Goal: Information Seeking & Learning: Learn about a topic

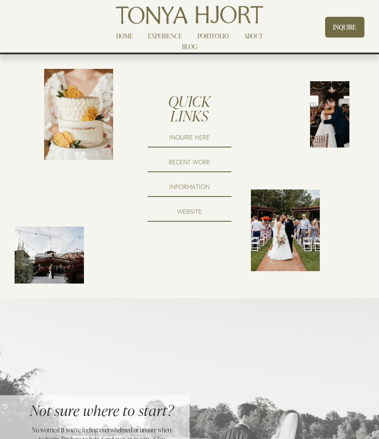
click at [192, 159] on link "RECENT WORK" at bounding box center [189, 162] width 84 height 20
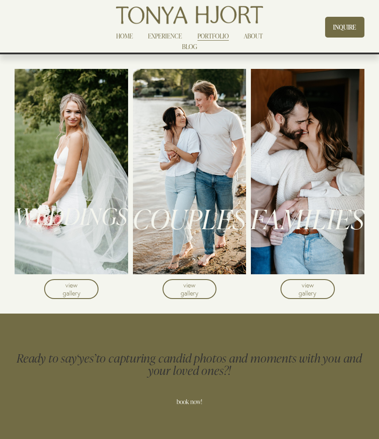
drag, startPoint x: 85, startPoint y: 162, endPoint x: 103, endPoint y: 162, distance: 17.7
click at [103, 162] on div at bounding box center [71, 171] width 113 height 205
click at [68, 231] on div "WEDDINGS" at bounding box center [71, 221] width 113 height 32
click at [74, 291] on link "view gallery" at bounding box center [71, 289] width 54 height 20
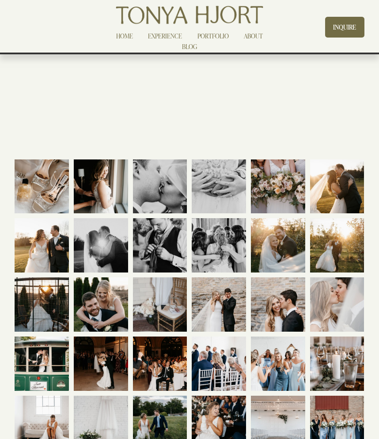
click at [157, 36] on link "EXPERIENCE" at bounding box center [165, 36] width 34 height 11
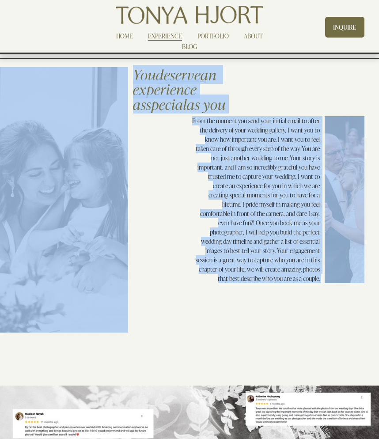
drag, startPoint x: 345, startPoint y: 169, endPoint x: 460, endPoint y: 113, distance: 128.1
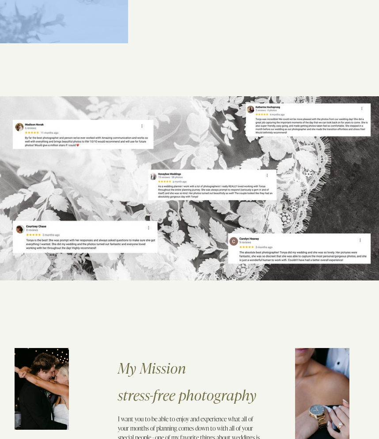
scroll to position [371, 0]
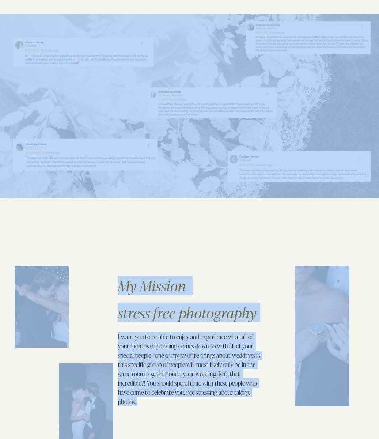
drag, startPoint x: 312, startPoint y: 318, endPoint x: 424, endPoint y: 155, distance: 197.7
